Goal: Navigation & Orientation: Understand site structure

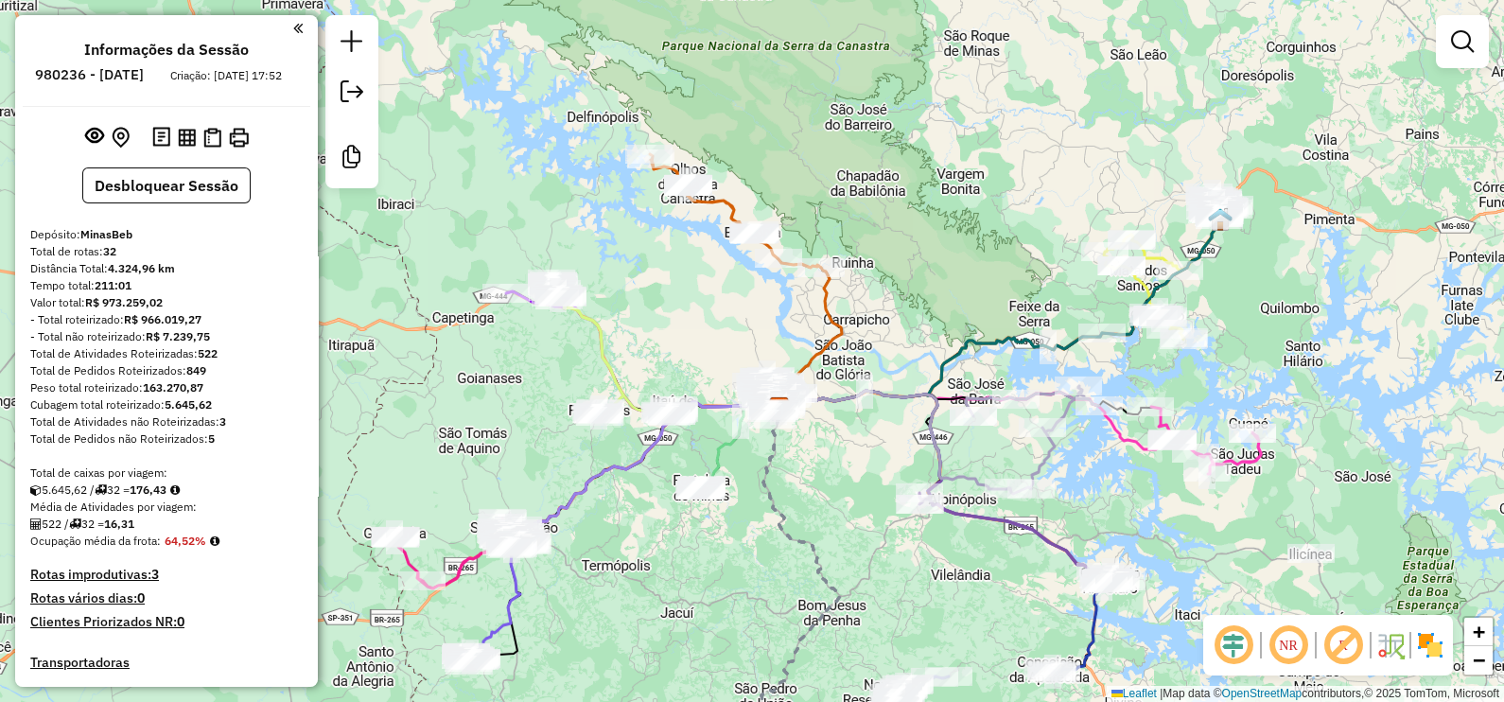
drag, startPoint x: 1144, startPoint y: 534, endPoint x: 1138, endPoint y: 482, distance: 52.3
click at [1138, 482] on div "Janela de atendimento Grade de atendimento Capacidade Transportadoras Veículos …" at bounding box center [752, 351] width 1504 height 702
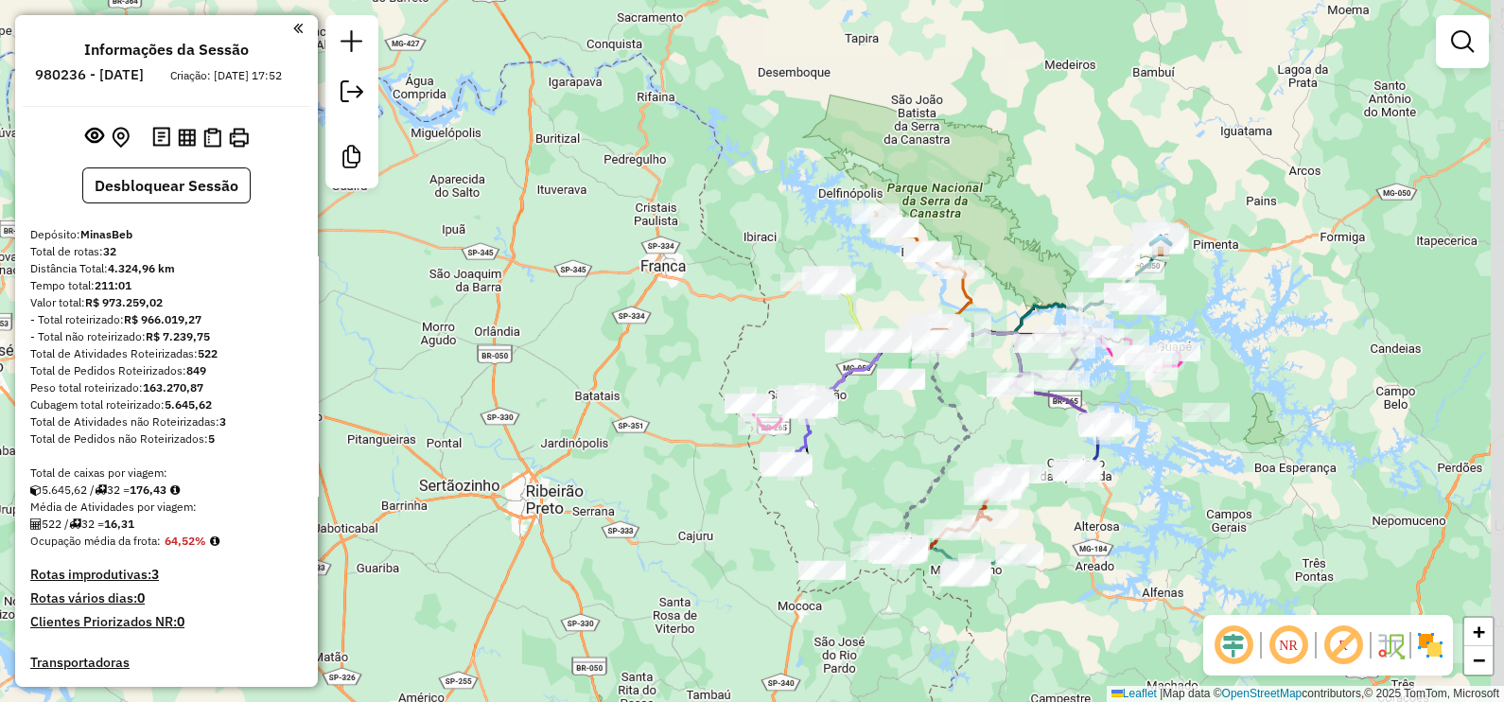
drag, startPoint x: 1185, startPoint y: 557, endPoint x: 1167, endPoint y: 469, distance: 89.8
click at [1167, 469] on div "Janela de atendimento Grade de atendimento Capacidade Transportadoras Veículos …" at bounding box center [752, 351] width 1504 height 702
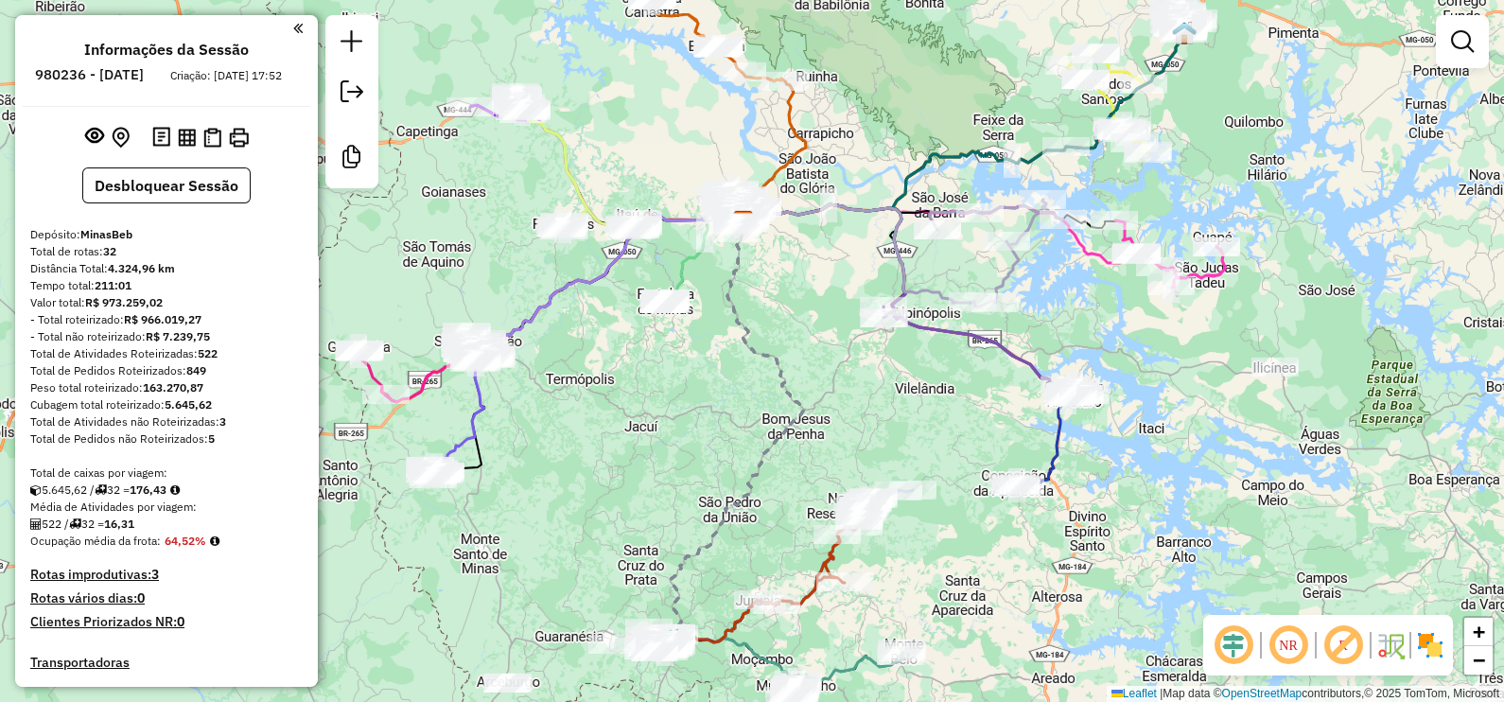
drag, startPoint x: 1144, startPoint y: 506, endPoint x: 1167, endPoint y: 601, distance: 97.3
click at [1167, 601] on div "Janela de atendimento Grade de atendimento Capacidade Transportadoras Veículos …" at bounding box center [752, 351] width 1504 height 702
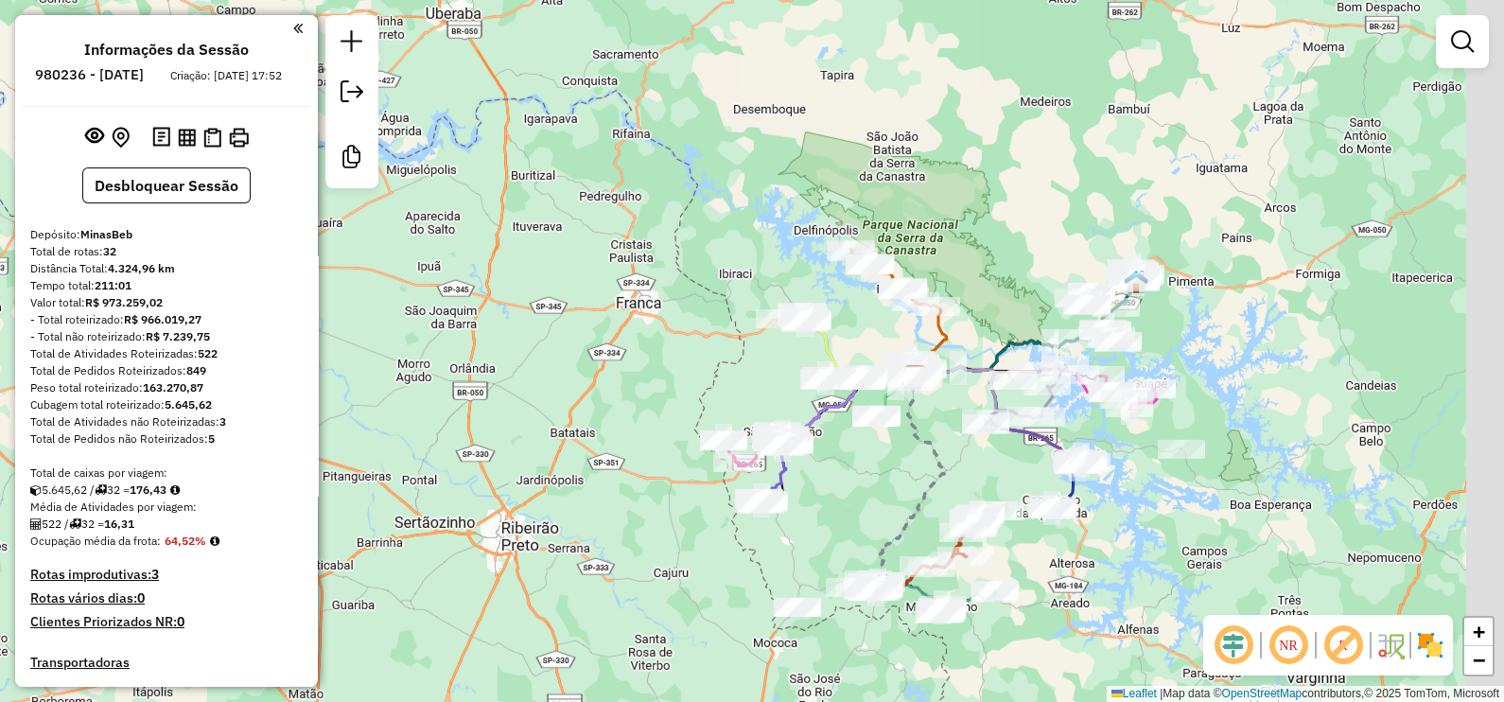
drag, startPoint x: 1182, startPoint y: 554, endPoint x: 1142, endPoint y: 514, distance: 56.9
click at [1142, 514] on div "Janela de atendimento Grade de atendimento Capacidade Transportadoras Veículos …" at bounding box center [752, 351] width 1504 height 702
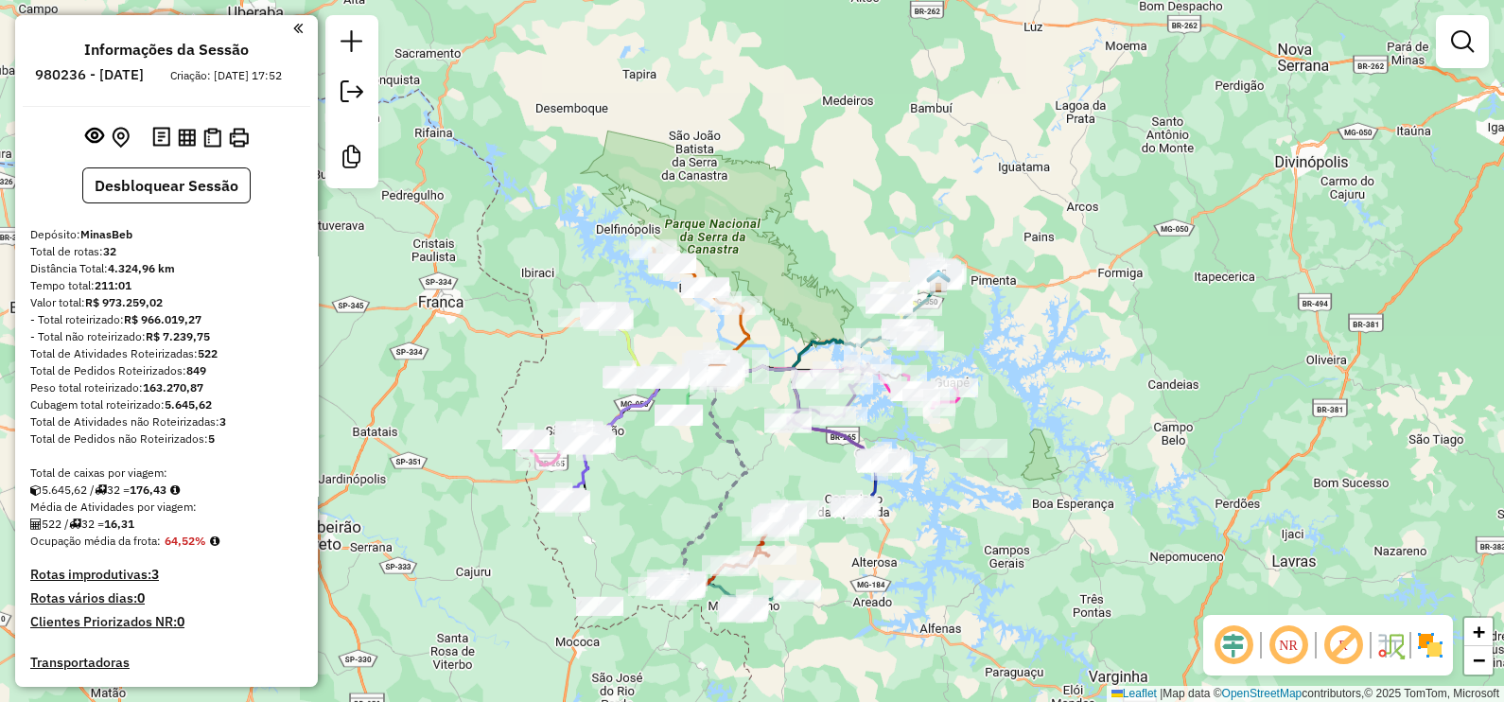
drag, startPoint x: 1204, startPoint y: 572, endPoint x: 1015, endPoint y: 579, distance: 189.3
click at [1015, 579] on div "Janela de atendimento Grade de atendimento Capacidade Transportadoras Veículos …" at bounding box center [752, 351] width 1504 height 702
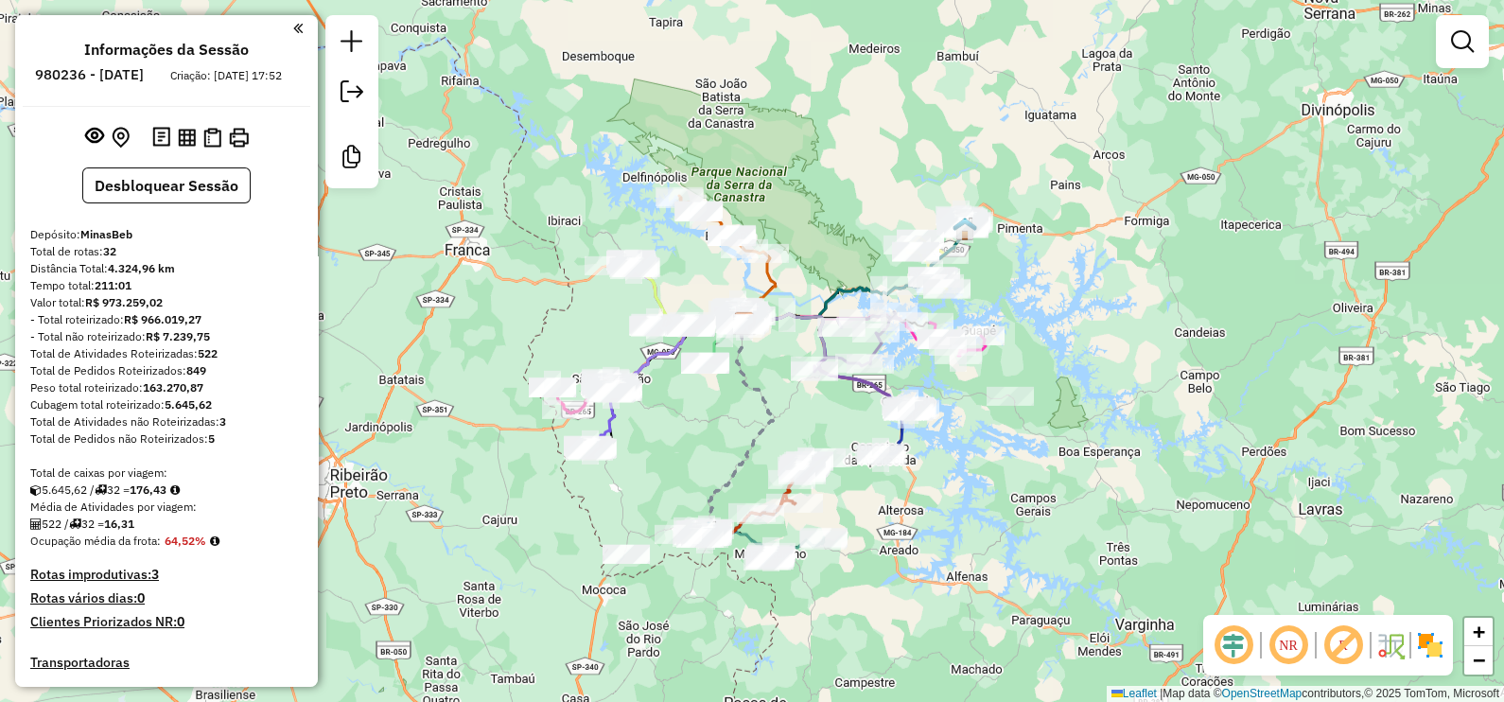
drag, startPoint x: 1080, startPoint y: 208, endPoint x: 1107, endPoint y: 156, distance: 58.8
click at [1107, 156] on div "Janela de atendimento Grade de atendimento Capacidade Transportadoras Veículos …" at bounding box center [752, 351] width 1504 height 702
click at [1132, 131] on div "Janela de atendimento Grade de atendimento Capacidade Transportadoras Veículos …" at bounding box center [752, 351] width 1504 height 702
